Goal: Information Seeking & Learning: Learn about a topic

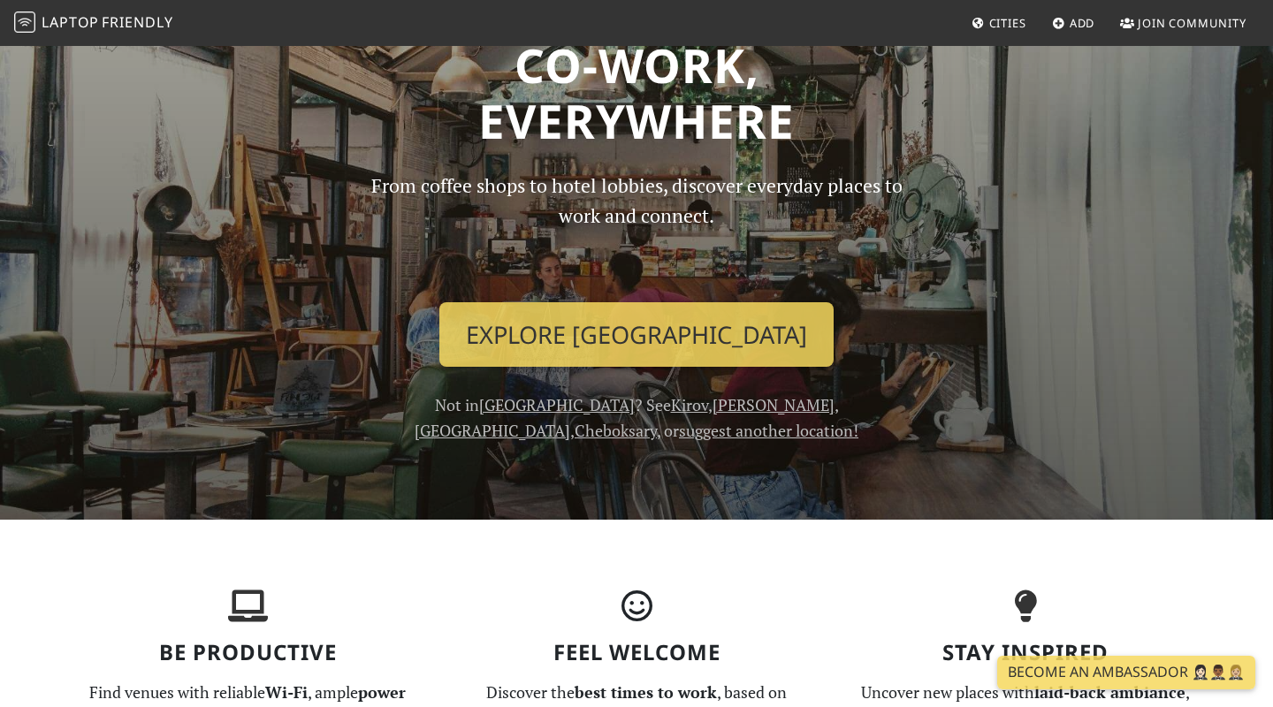
scroll to position [81, 0]
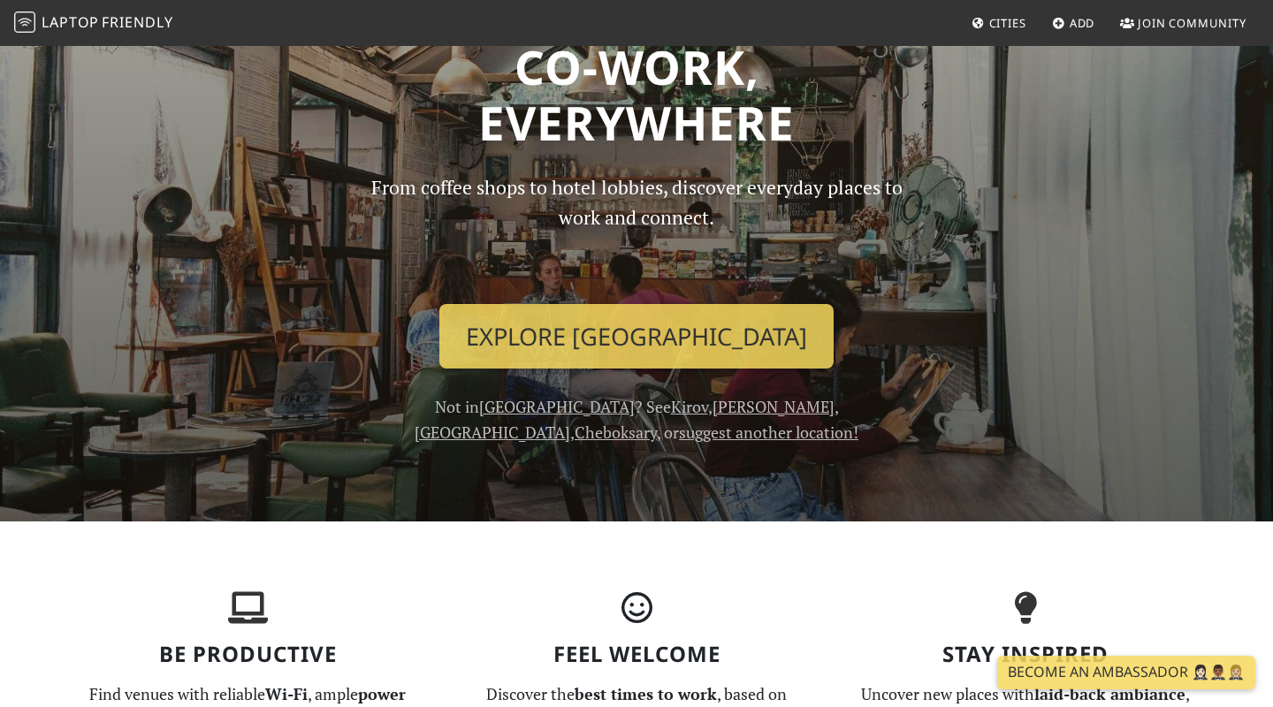
click at [679, 436] on link "suggest another location!" at bounding box center [769, 432] width 180 height 21
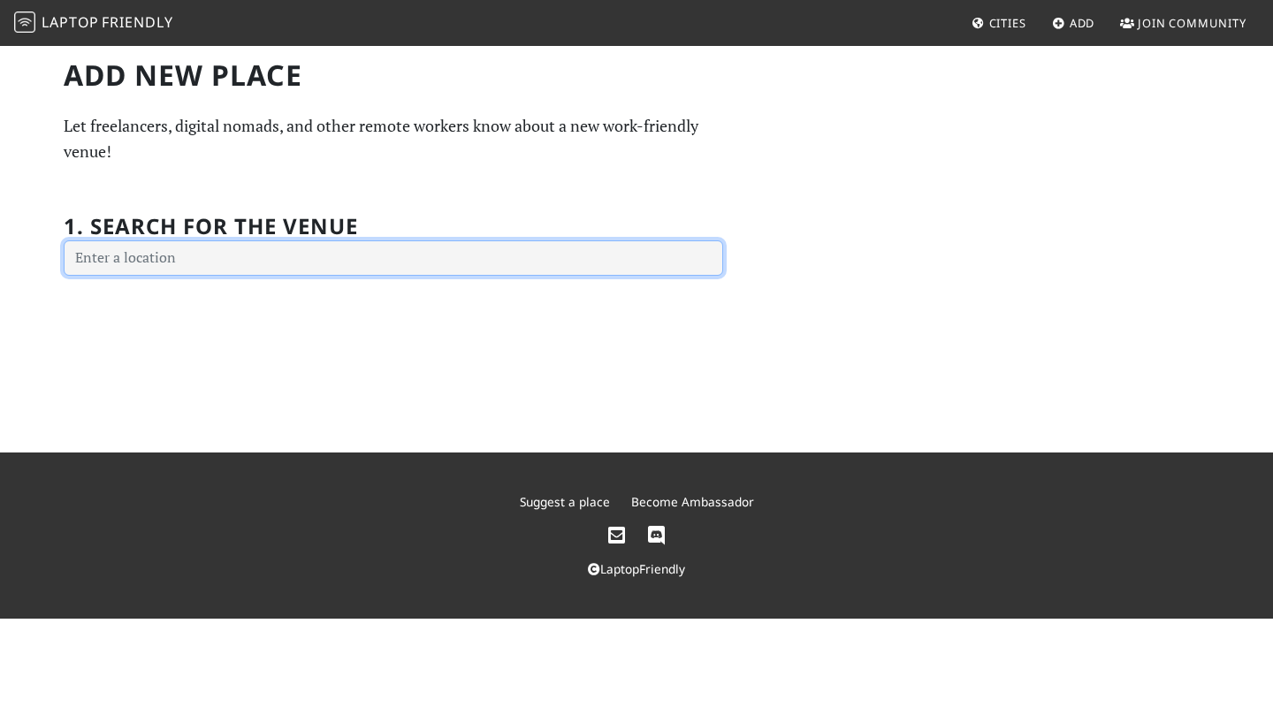
click at [248, 243] on input "text" at bounding box center [394, 258] width 660 height 35
type input "Д"
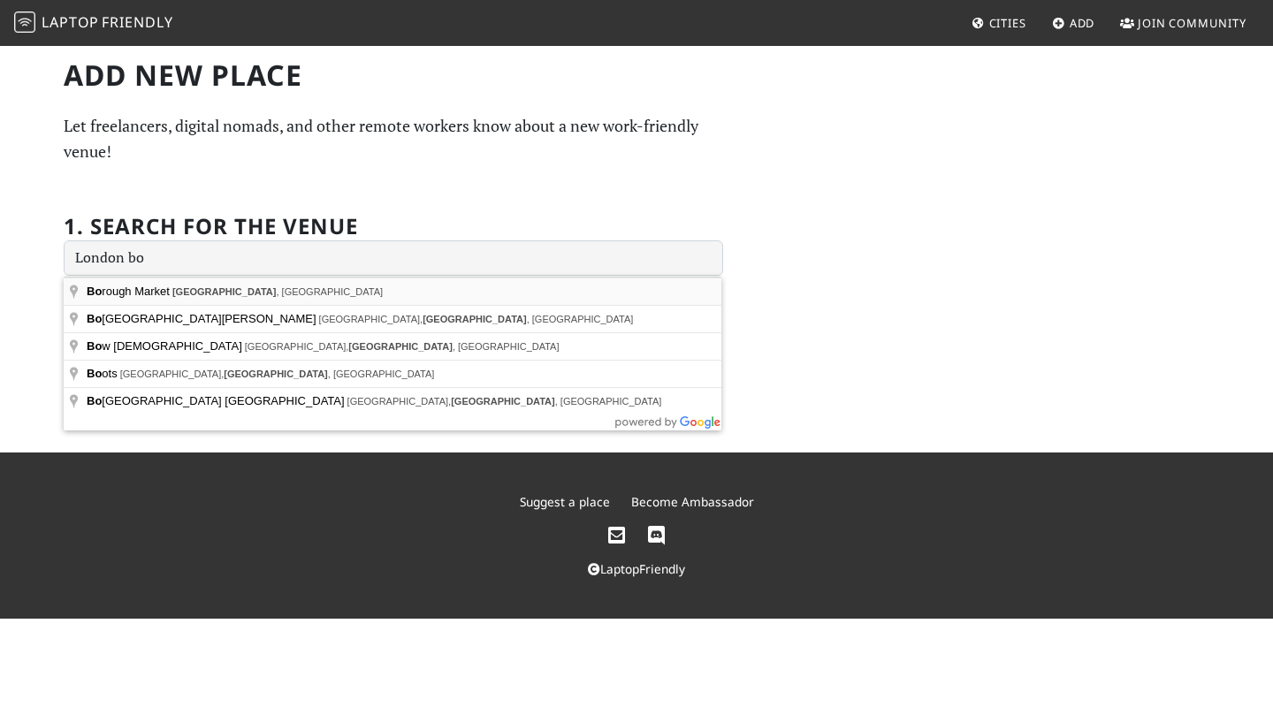
type input "Borough Market, London, UK"
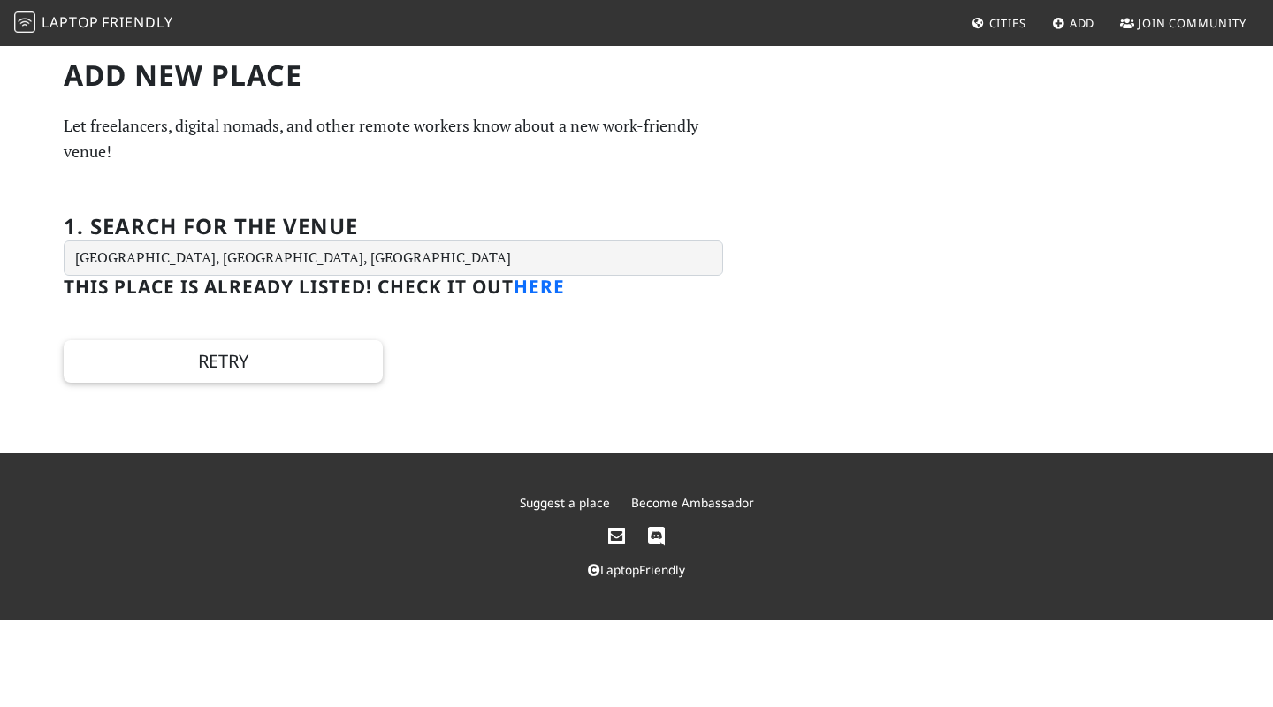
click at [541, 295] on link "here" at bounding box center [539, 286] width 51 height 25
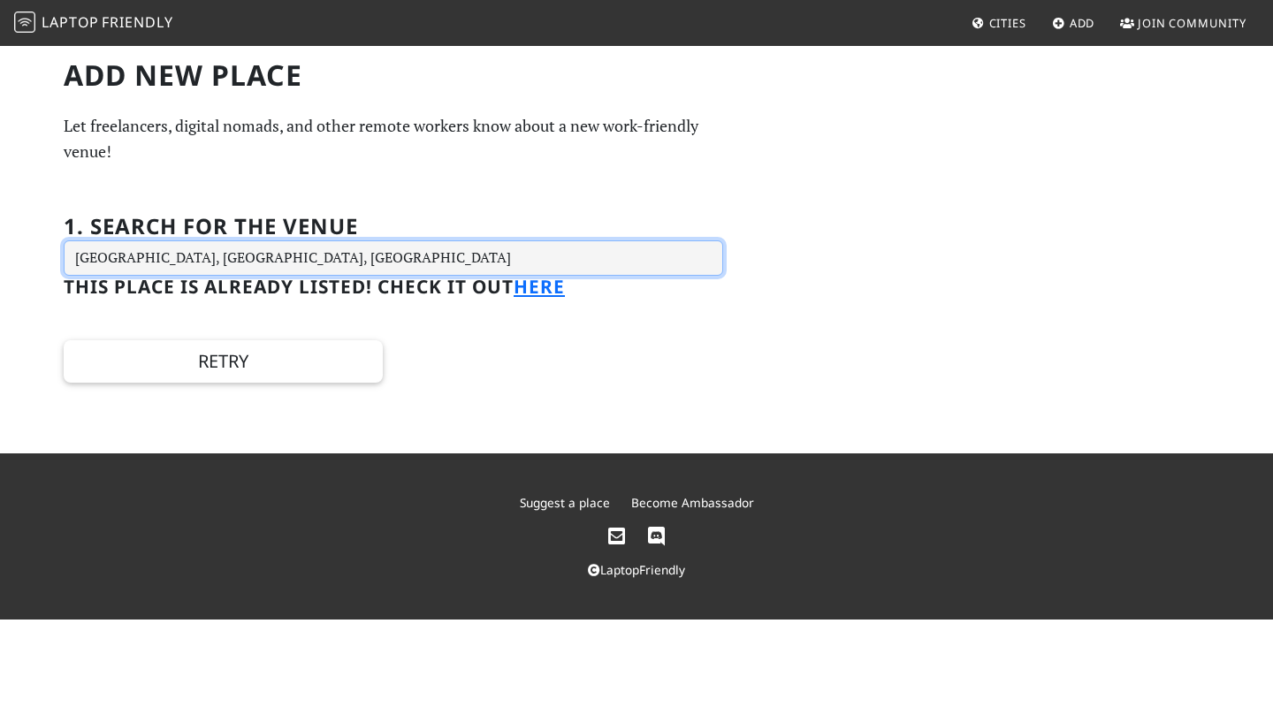
click at [264, 258] on input "Borough Market, London, UK" at bounding box center [394, 258] width 660 height 35
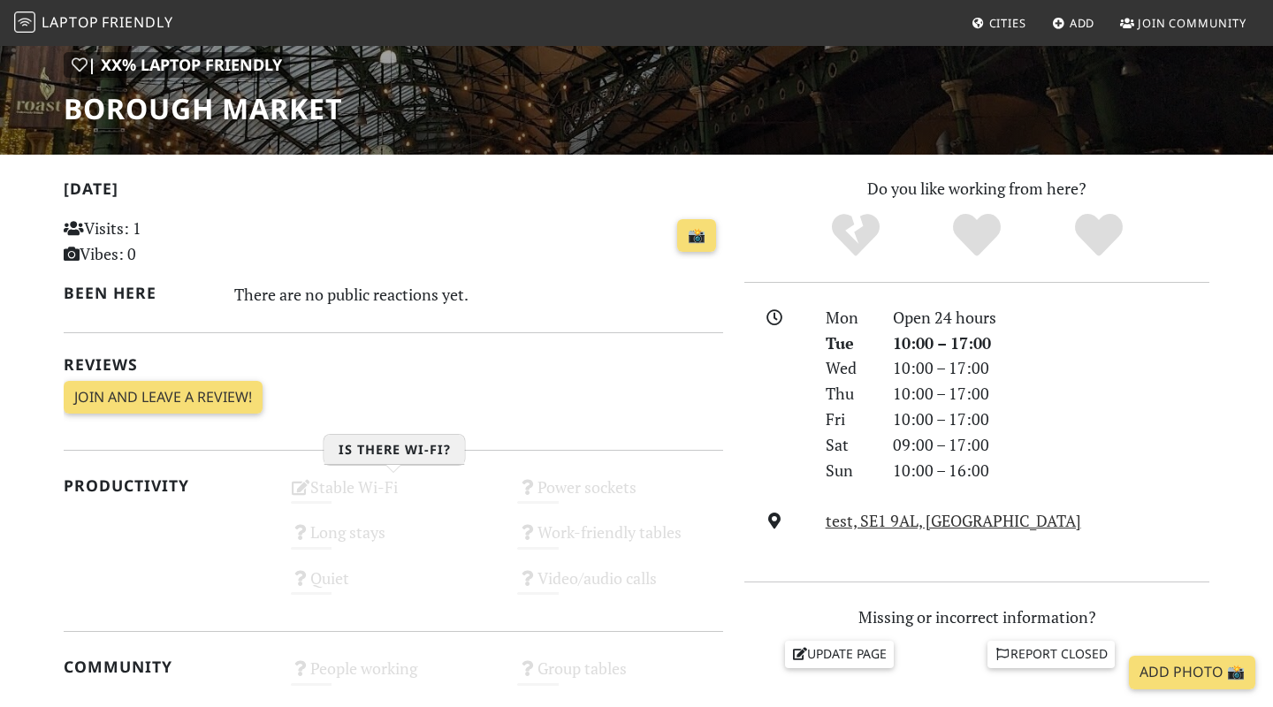
scroll to position [137, 0]
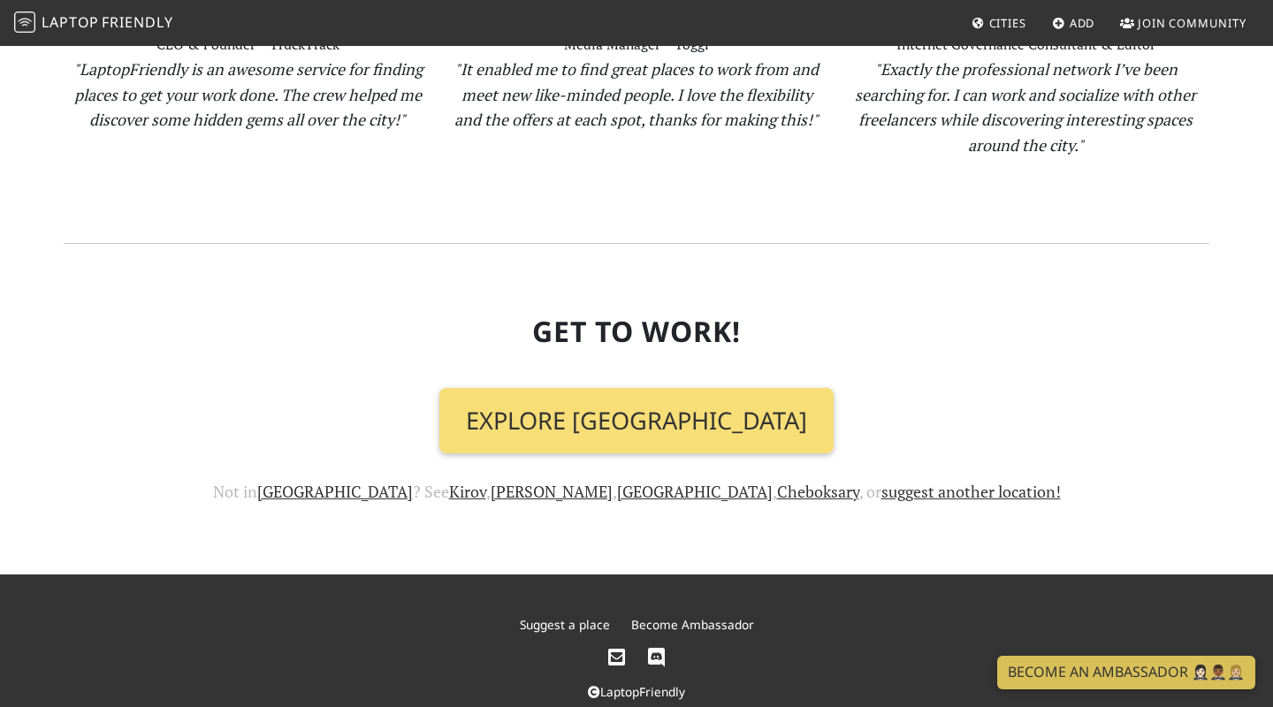
scroll to position [1891, 0]
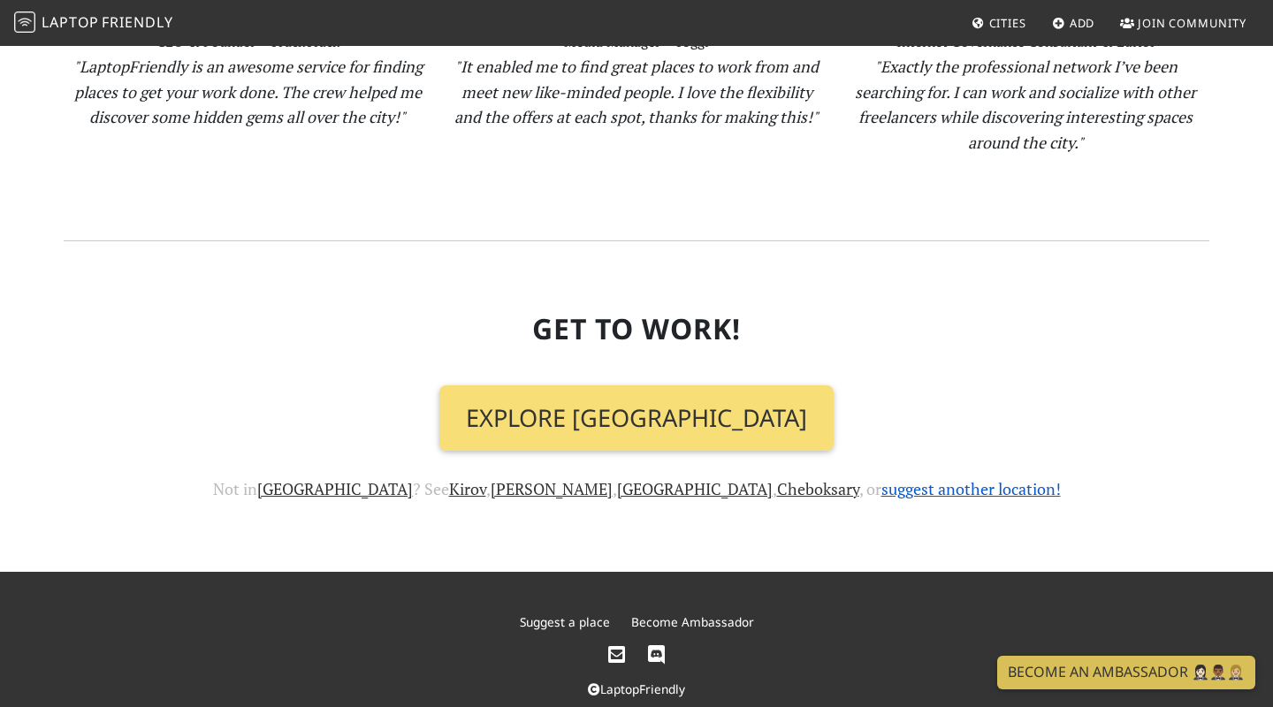
click at [882, 487] on link "suggest another location!" at bounding box center [972, 488] width 180 height 21
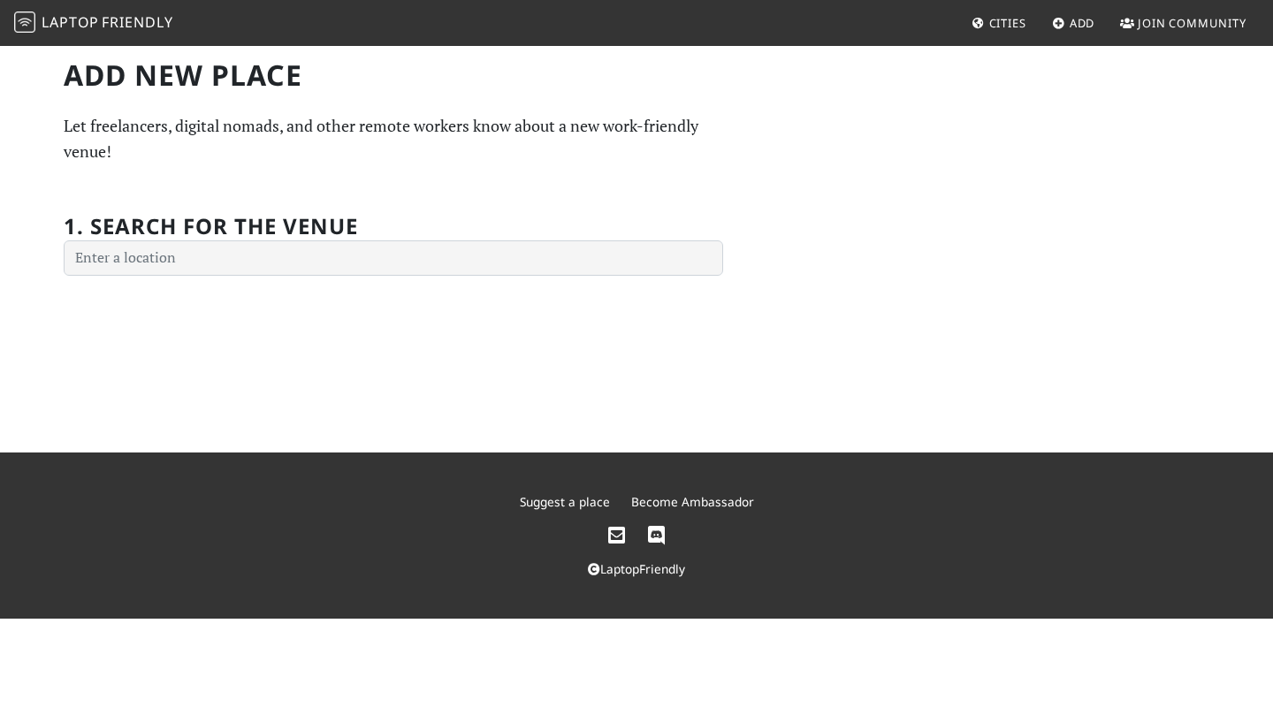
click at [995, 26] on span "Cities" at bounding box center [1007, 23] width 37 height 16
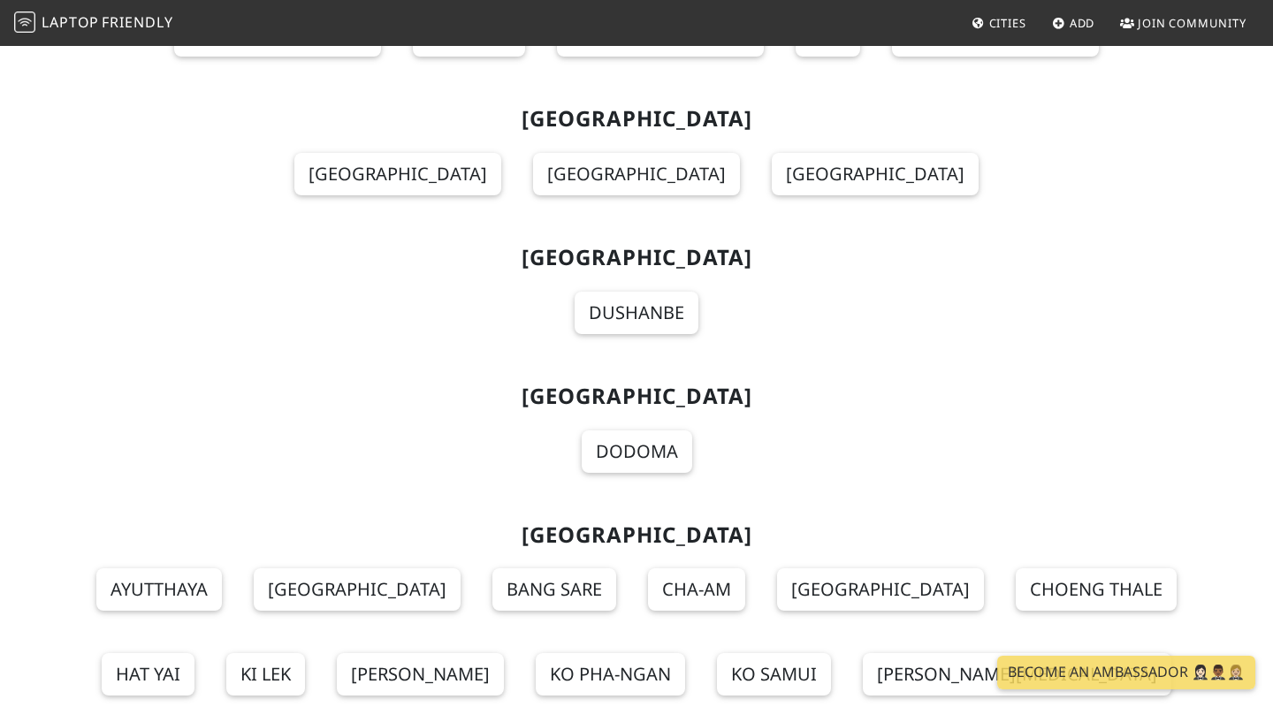
scroll to position [19384, 0]
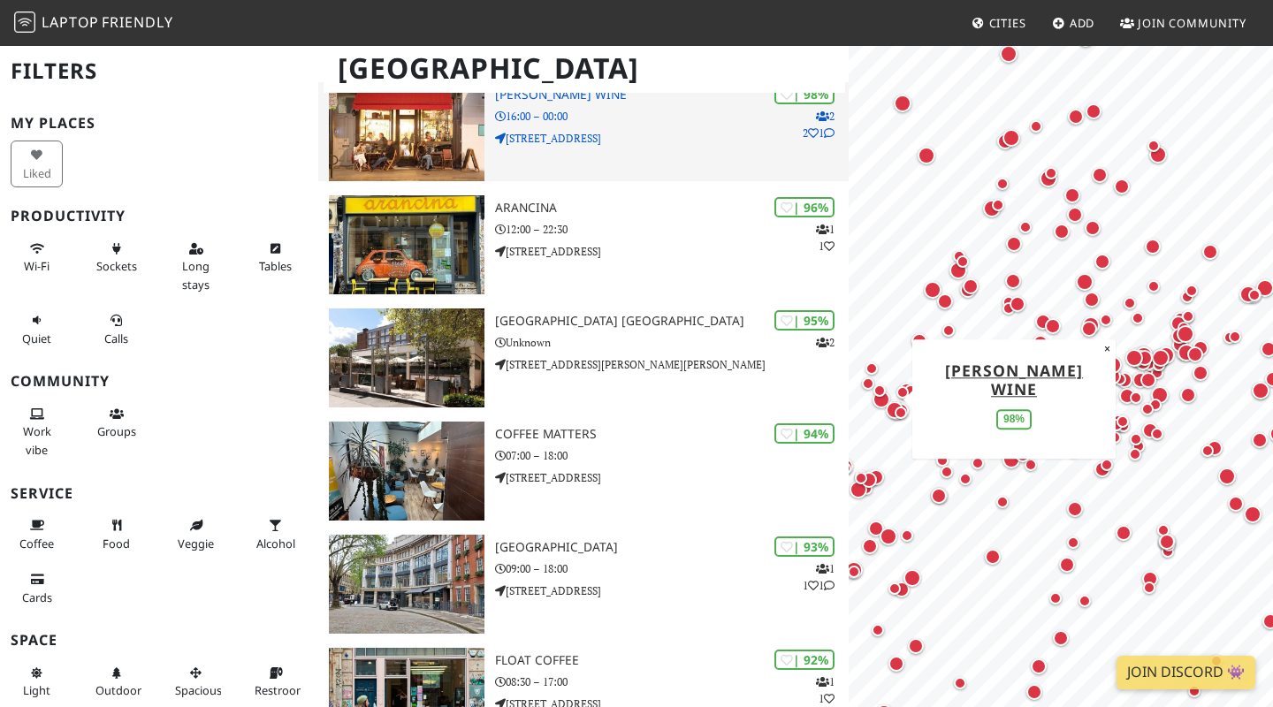
scroll to position [306, 0]
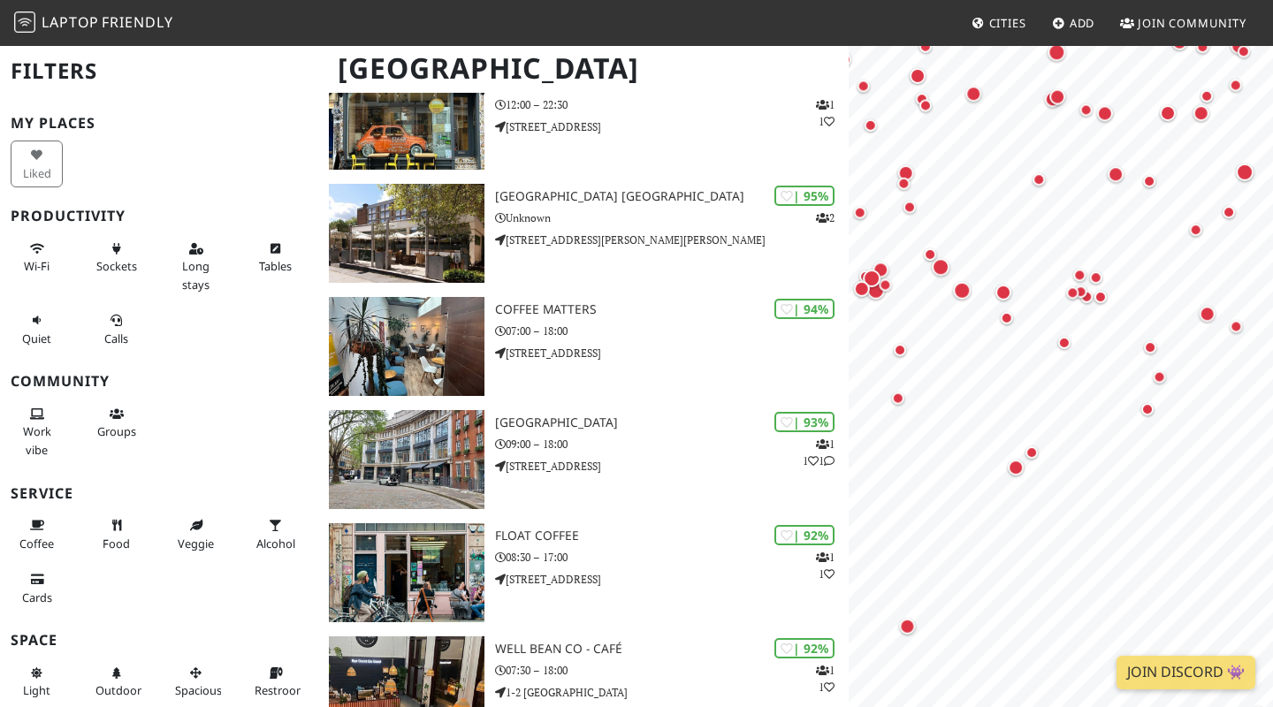
drag, startPoint x: 1176, startPoint y: 199, endPoint x: 1036, endPoint y: 92, distance: 176.0
click at [1042, 90] on div "Map marker" at bounding box center [1053, 99] width 23 height 23
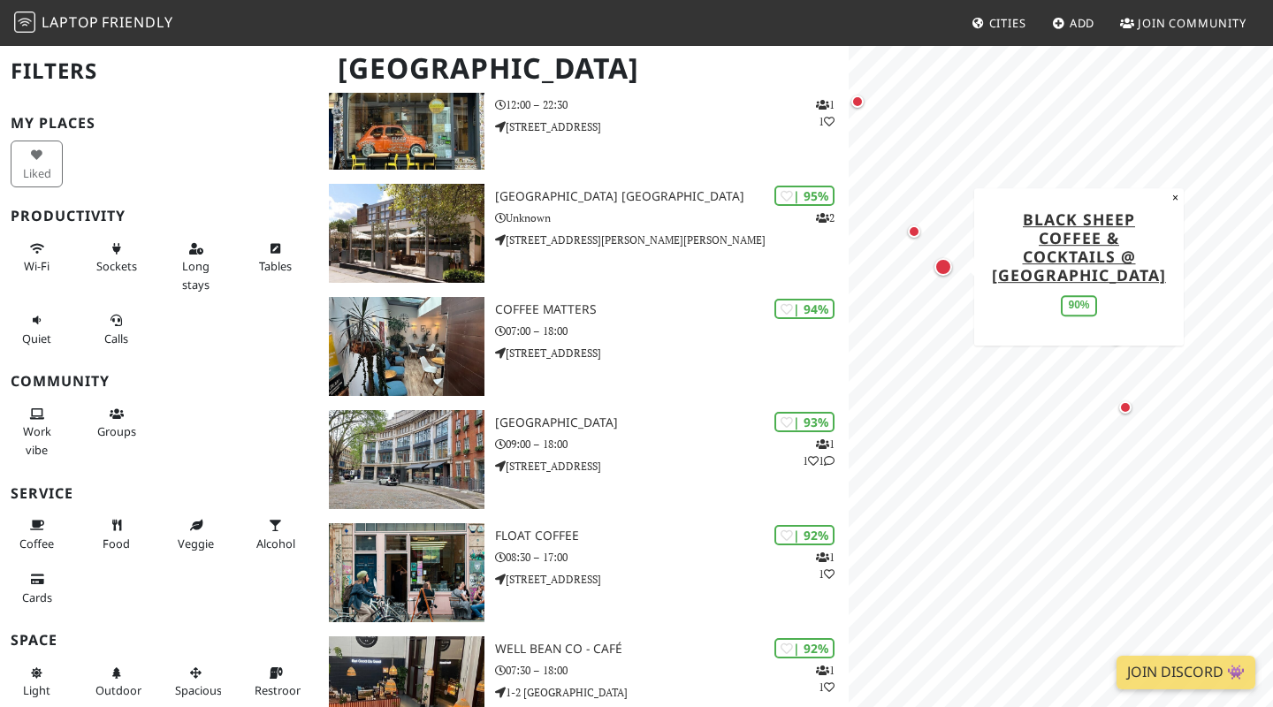
click at [949, 262] on div "Map marker" at bounding box center [944, 267] width 18 height 18
click at [946, 270] on div "Map marker" at bounding box center [944, 267] width 18 height 18
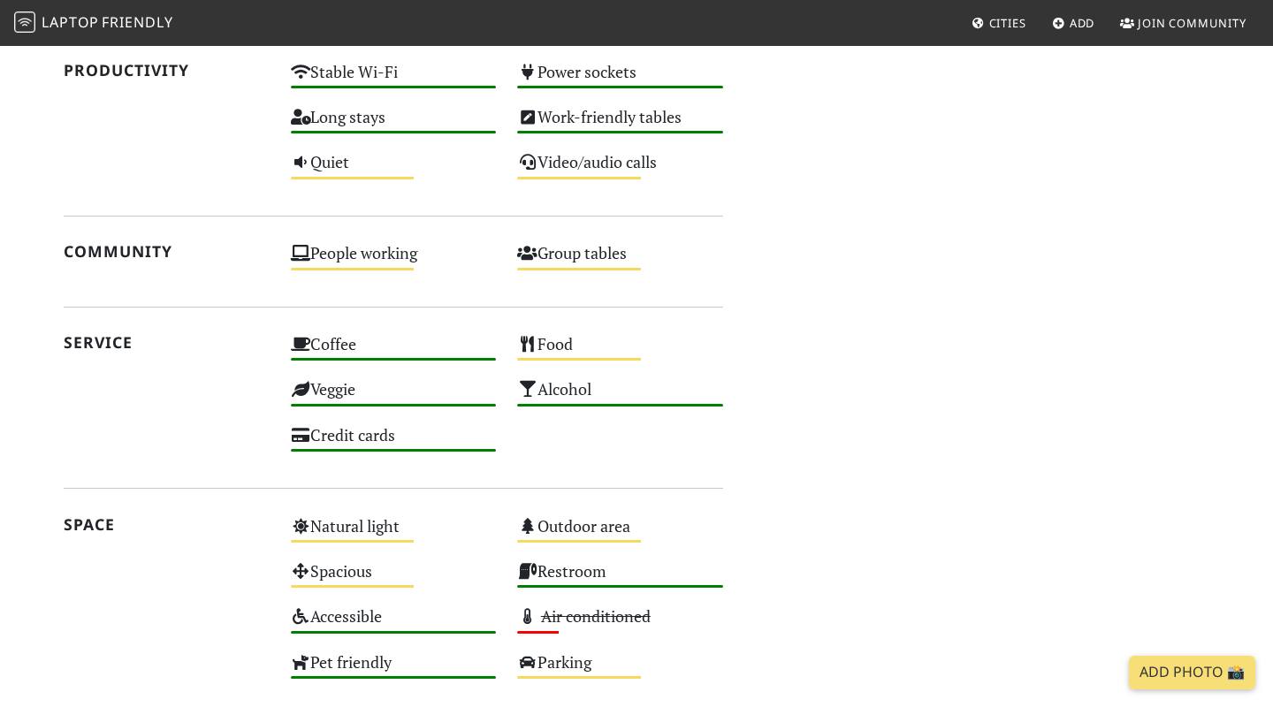
scroll to position [544, 0]
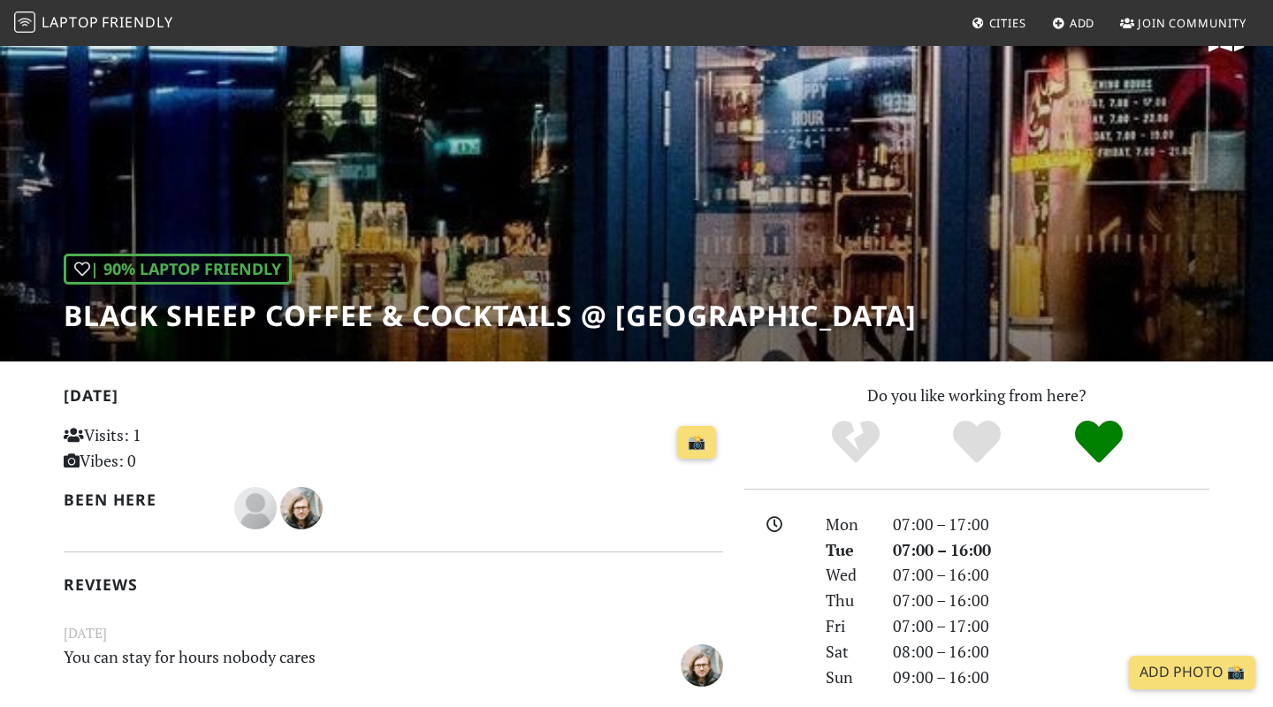
scroll to position [30, 0]
